Goal: Information Seeking & Learning: Learn about a topic

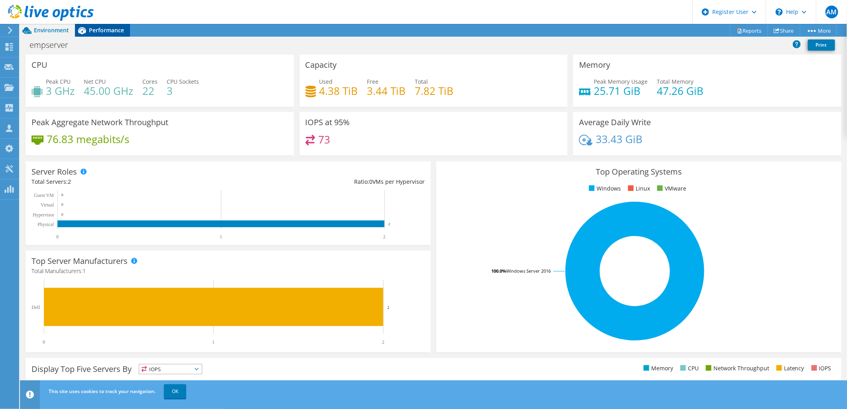
click at [106, 25] on div "Performance" at bounding box center [102, 30] width 55 height 13
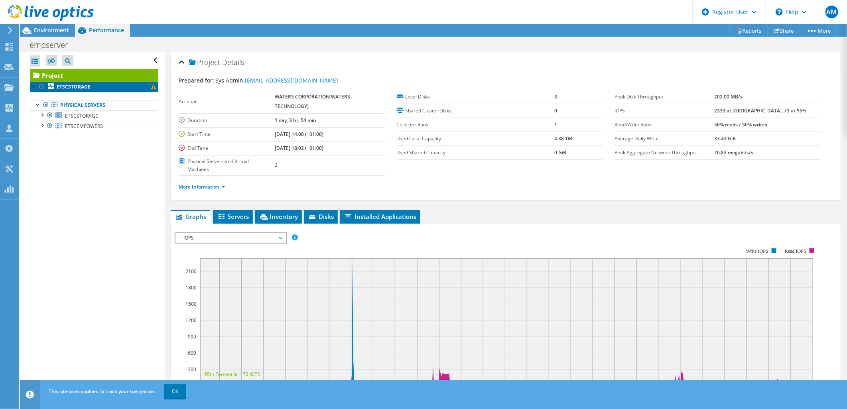
click at [74, 87] on b "ETSCSTORAGE" at bounding box center [74, 86] width 34 height 7
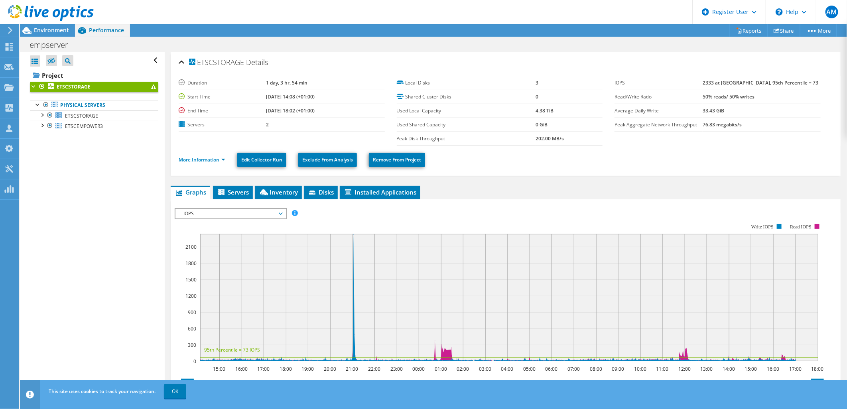
click at [225, 161] on link "More Information" at bounding box center [202, 159] width 47 height 7
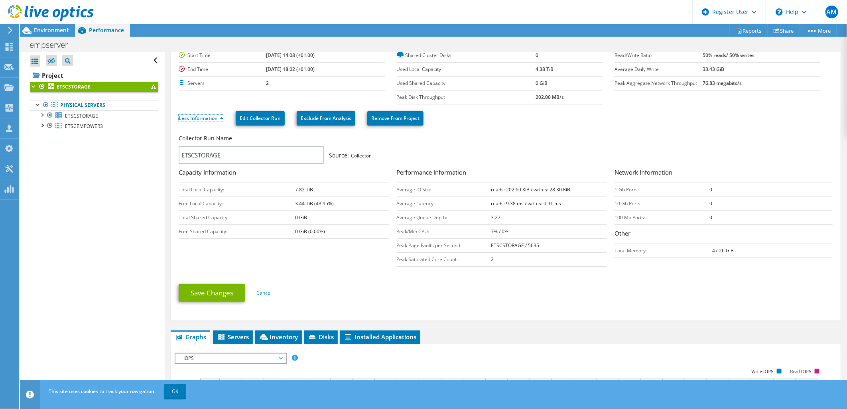
scroll to position [89, 0]
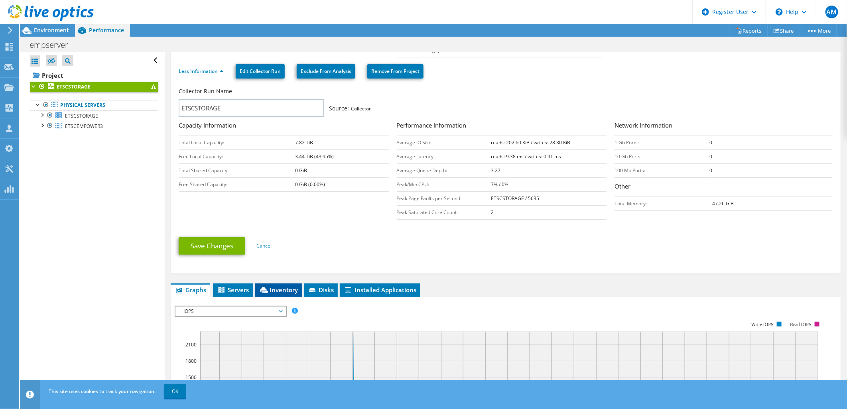
click at [273, 294] on li "Inventory" at bounding box center [278, 291] width 47 height 14
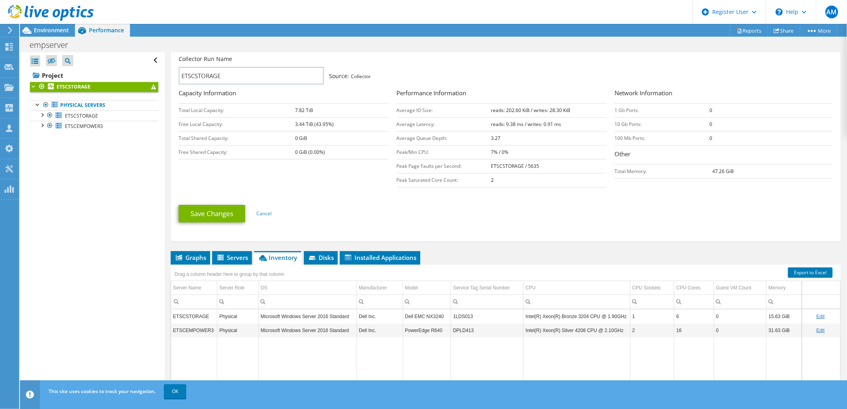
scroll to position [133, 0]
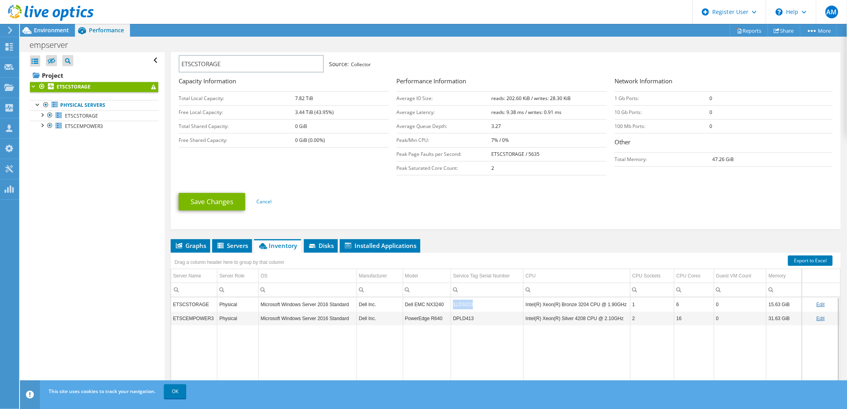
drag, startPoint x: 478, startPoint y: 304, endPoint x: 452, endPoint y: 307, distance: 26.1
click at [452, 307] on td "1LDS013" at bounding box center [487, 305] width 73 height 14
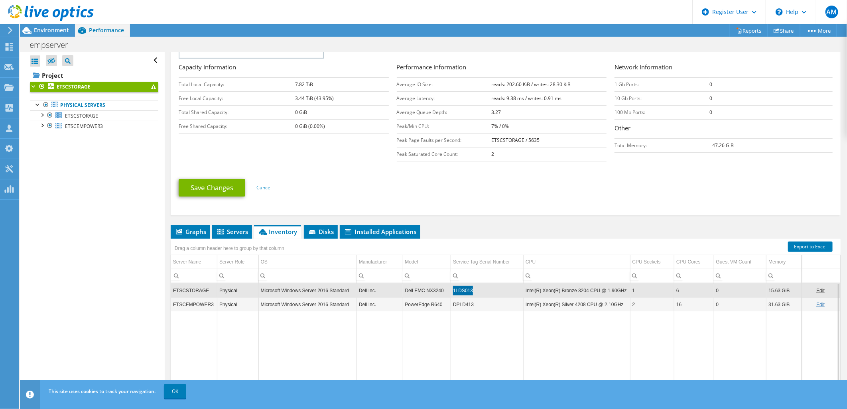
scroll to position [146, 0]
click at [197, 228] on span "Graphs" at bounding box center [191, 232] width 32 height 8
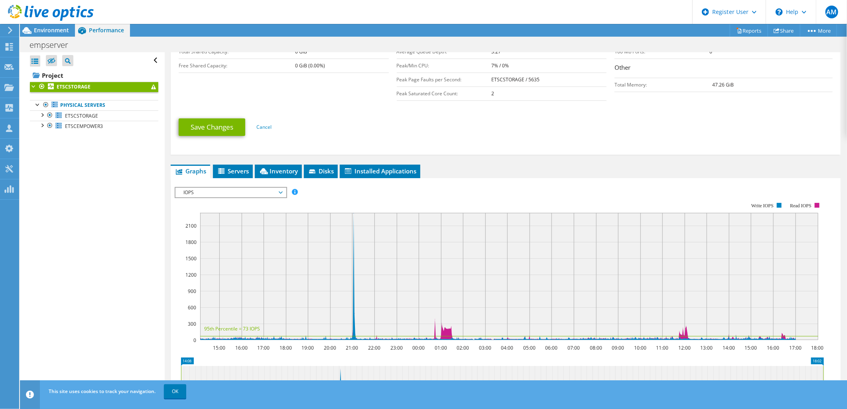
scroll to position [324, 0]
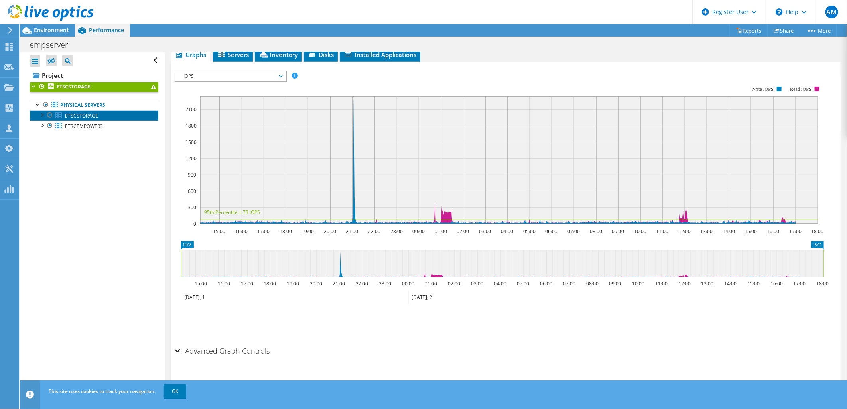
click at [84, 118] on span "ETSCSTORAGE" at bounding box center [81, 115] width 33 height 7
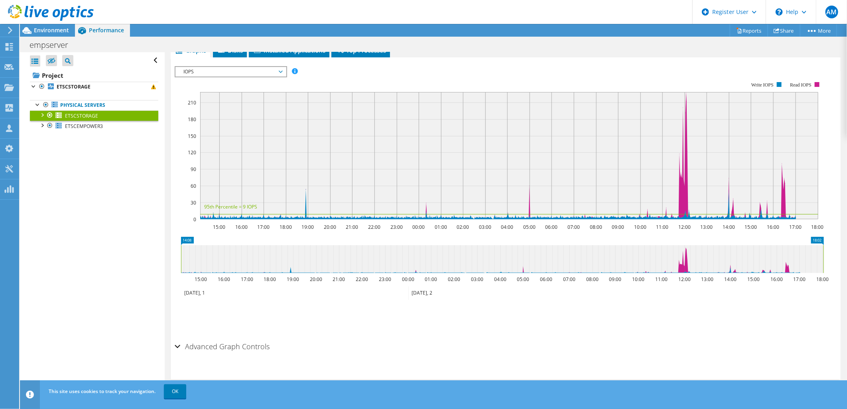
scroll to position [124, 0]
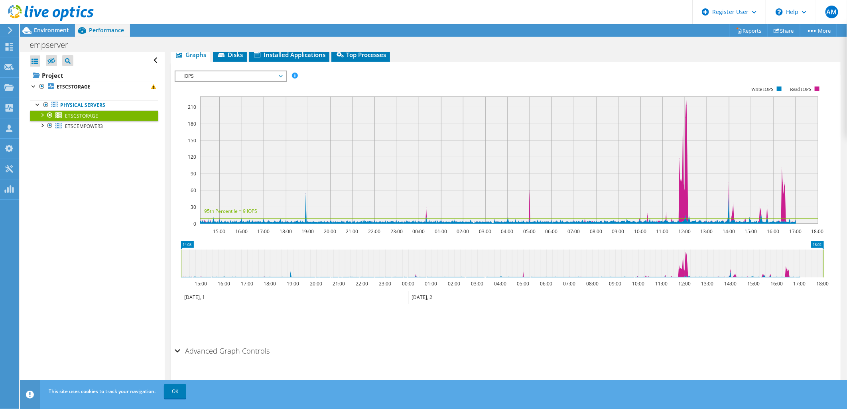
click at [218, 75] on span "IOPS" at bounding box center [231, 76] width 103 height 10
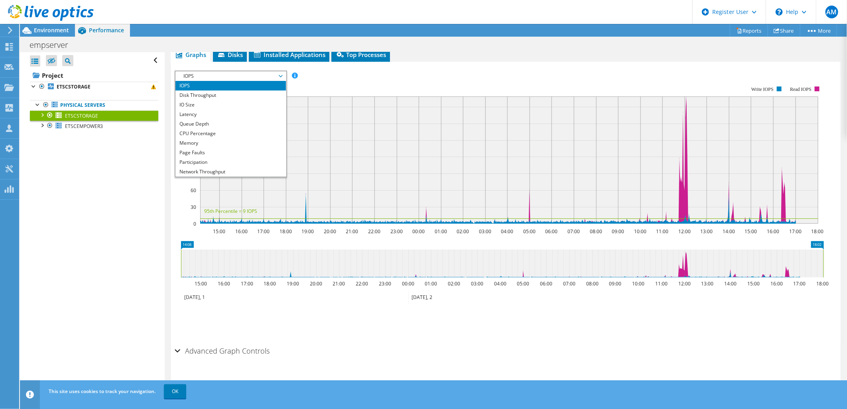
scroll to position [28, 0]
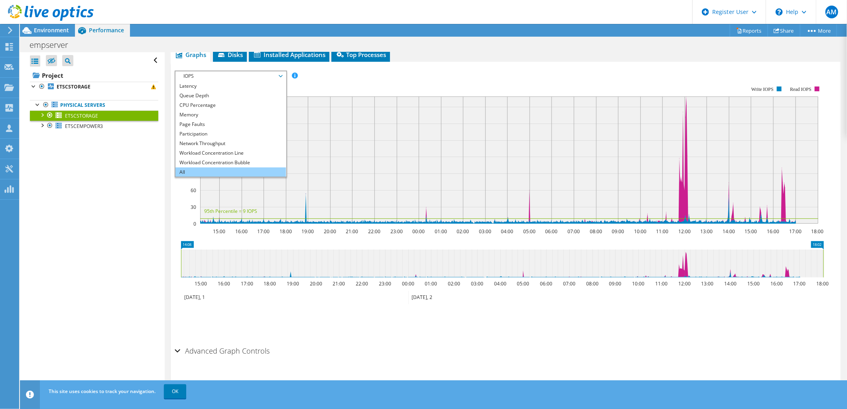
click at [221, 172] on li "All" at bounding box center [231, 173] width 111 height 10
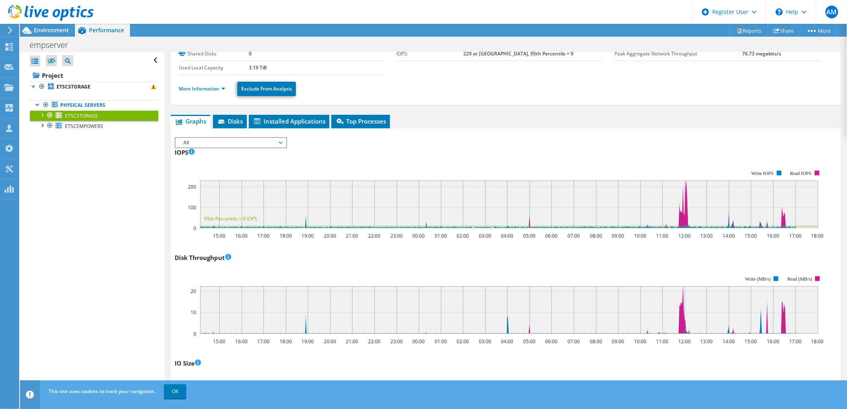
scroll to position [0, 0]
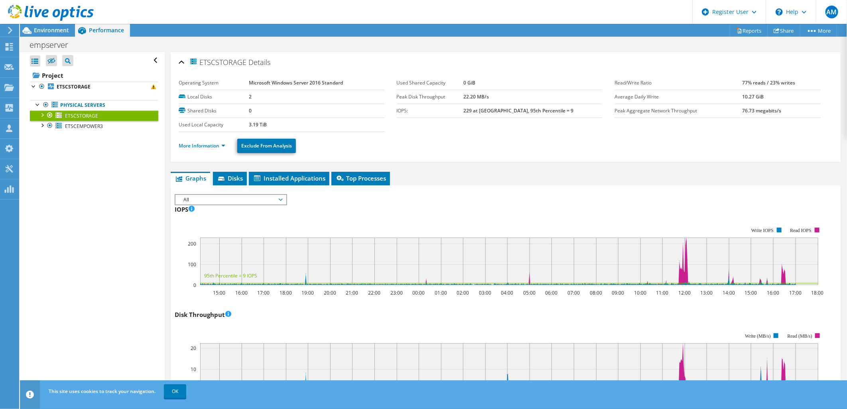
click at [227, 150] on ul "More Information Exclude From Analysis" at bounding box center [506, 145] width 654 height 16
click at [218, 144] on link "More Information" at bounding box center [202, 145] width 47 height 7
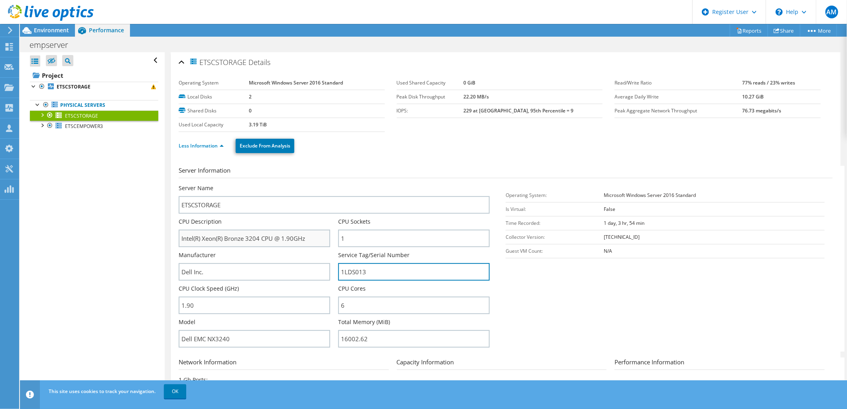
drag, startPoint x: 370, startPoint y: 270, endPoint x: 287, endPoint y: 245, distance: 86.2
click at [286, 184] on div "Server Name ETSCSTORAGE CPU Description Intel(R) Xeon(R) Bronze 3204 CPU @ 1.90…" at bounding box center [338, 184] width 319 height 0
click at [218, 146] on link "Less Information" at bounding box center [201, 145] width 45 height 7
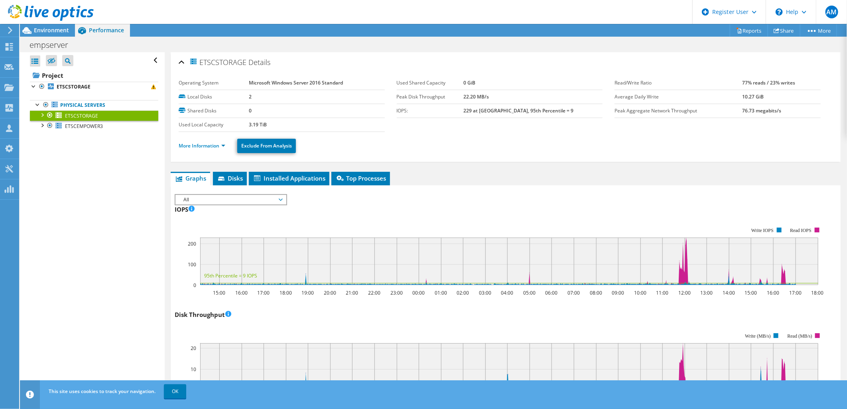
drag, startPoint x: 248, startPoint y: 62, endPoint x: 200, endPoint y: 62, distance: 47.5
click at [200, 62] on span "ETSCSTORAGE" at bounding box center [217, 61] width 57 height 9
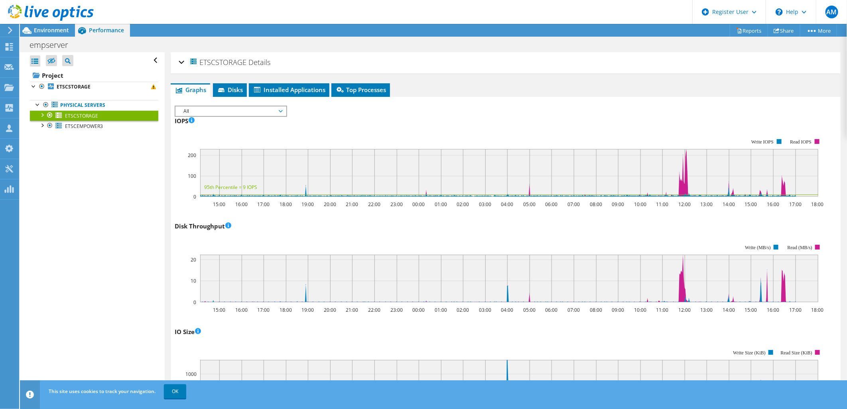
copy span "ETSCSTORAGE"
drag, startPoint x: 690, startPoint y: 109, endPoint x: 699, endPoint y: 112, distance: 9.2
click at [690, 109] on div "IOPS Disk Throughput IO Size Latency Queue Depth CPU Percentage Memory Page Fau…" at bounding box center [506, 110] width 662 height 9
click at [520, 121] on div "IOPS 15:00 16:00 17:00 18:00 19:00 20:00 21:00 22:00 23:00 00:00 01:00 02:00 03…" at bounding box center [506, 161] width 662 height 94
click at [182, 61] on div "ETSCSTORAGE Details" at bounding box center [506, 62] width 654 height 17
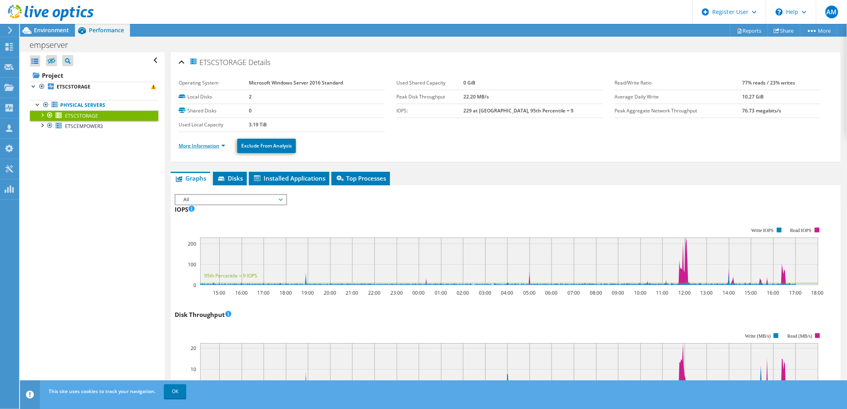
click at [222, 146] on link "More Information" at bounding box center [202, 145] width 47 height 7
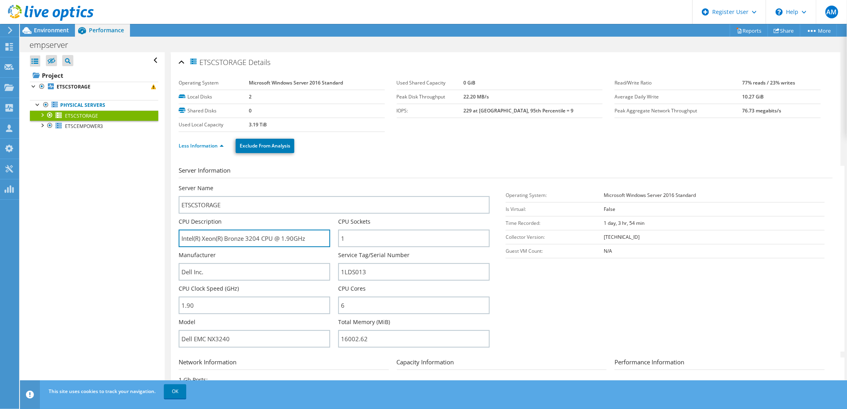
drag, startPoint x: 253, startPoint y: 238, endPoint x: 237, endPoint y: 187, distance: 53.0
click at [225, 235] on input "Intel(R) Xeon(R) Bronze 3204 CPU @ 1.90GHz" at bounding box center [255, 239] width 152 height 18
drag, startPoint x: 248, startPoint y: 63, endPoint x: 201, endPoint y: 62, distance: 47.5
click at [201, 62] on h2 "ETSCSTORAGE Details" at bounding box center [225, 62] width 92 height 16
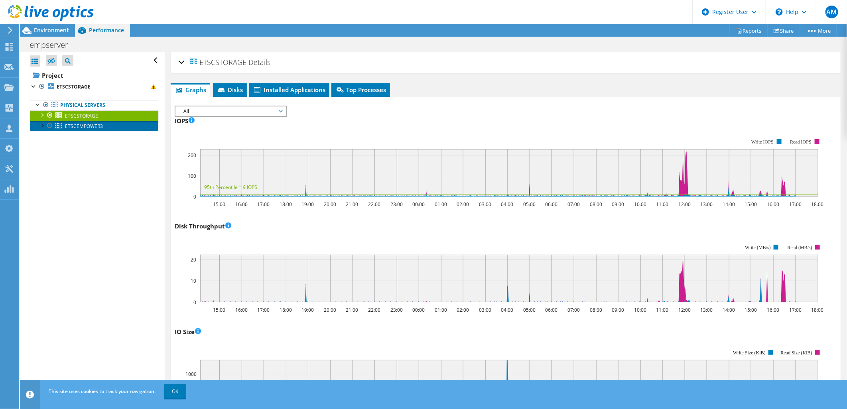
click at [106, 129] on link "ETSCEMPOWER3" at bounding box center [94, 126] width 128 height 10
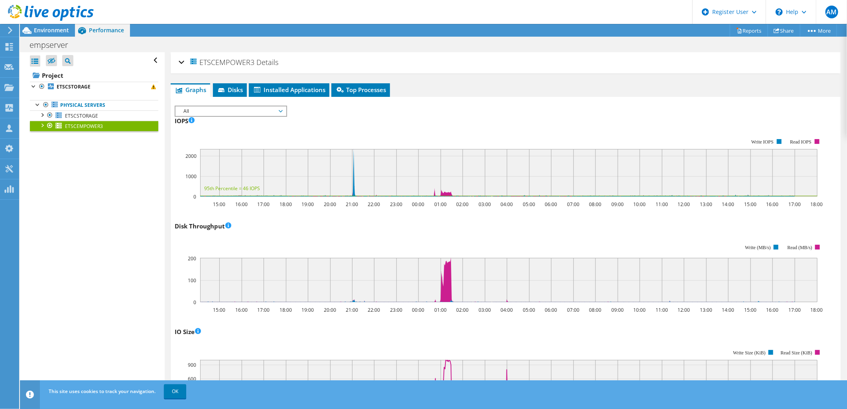
drag, startPoint x: 252, startPoint y: 61, endPoint x: 204, endPoint y: 67, distance: 48.2
click at [203, 66] on span "ETSCEMPOWER3" at bounding box center [221, 61] width 65 height 9
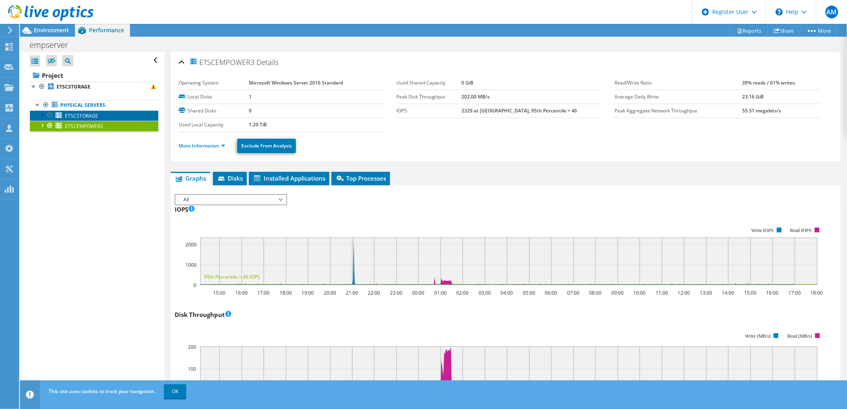
click at [110, 116] on link "ETSCSTORAGE" at bounding box center [94, 116] width 128 height 10
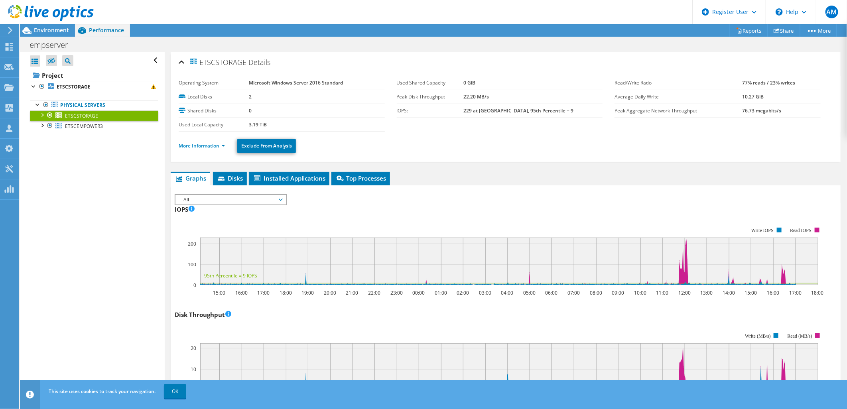
click at [229, 143] on li "More Information" at bounding box center [204, 146] width 51 height 9
click at [218, 145] on link "More Information" at bounding box center [202, 145] width 47 height 7
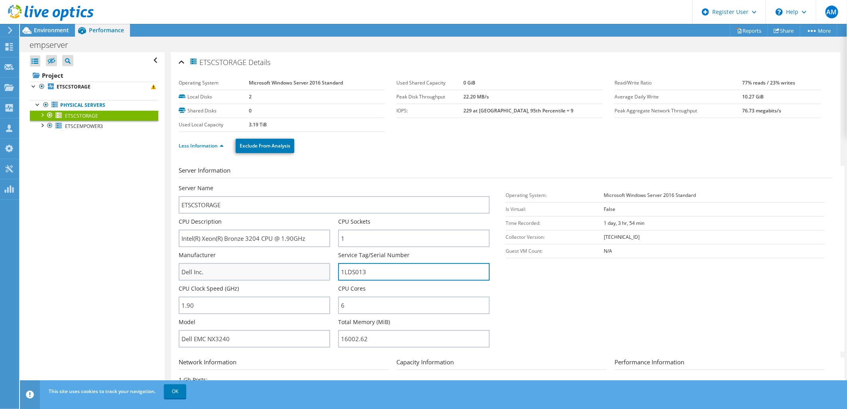
drag, startPoint x: 376, startPoint y: 268, endPoint x: 268, endPoint y: 276, distance: 108.0
click at [268, 184] on div "Server Name ETSCSTORAGE CPU Description Intel(R) Xeon(R) Bronze 3204 CPU @ 1.90…" at bounding box center [338, 184] width 319 height 0
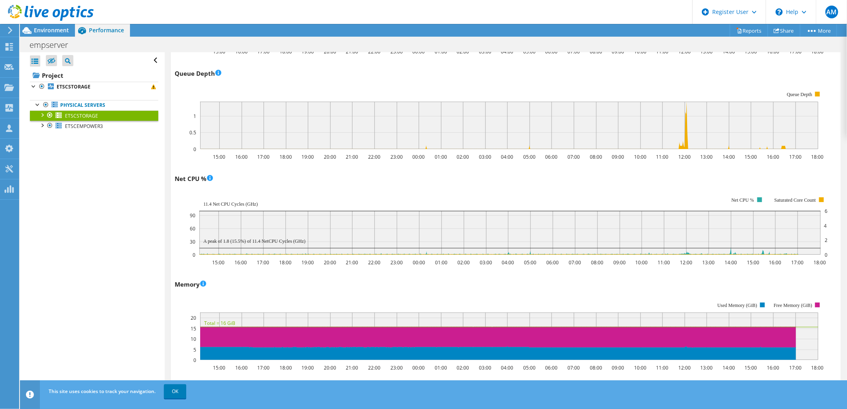
scroll to position [931, 0]
